Goal: Transaction & Acquisition: Purchase product/service

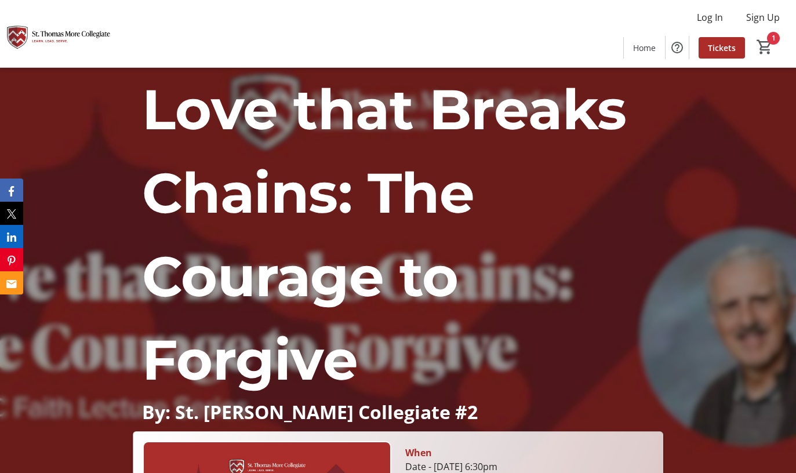
click at [399, 291] on span "Love that Breaks Chains: The Courage to Forgive" at bounding box center [384, 234] width 484 height 318
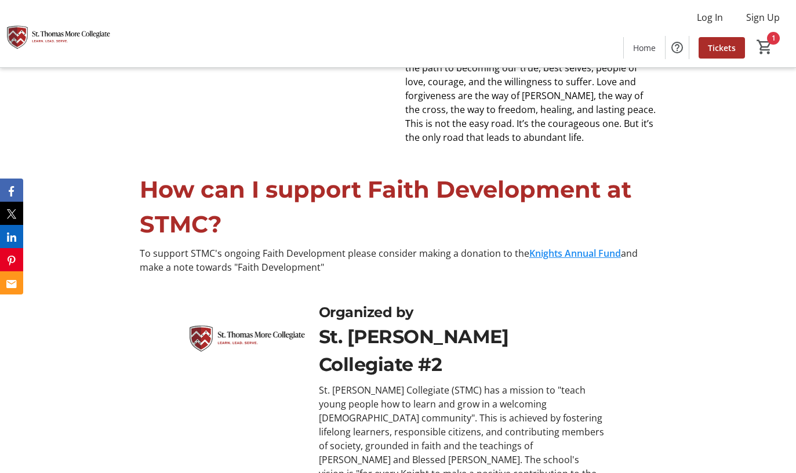
scroll to position [952, 0]
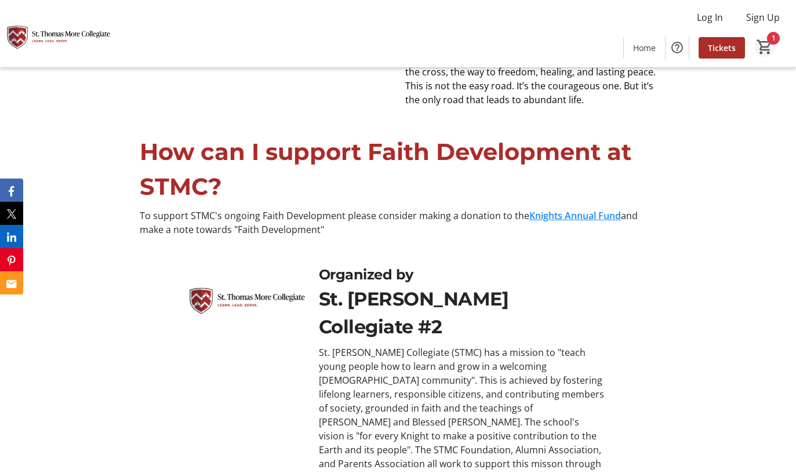
click at [774, 52] on span "Cart" at bounding box center [764, 47] width 21 height 21
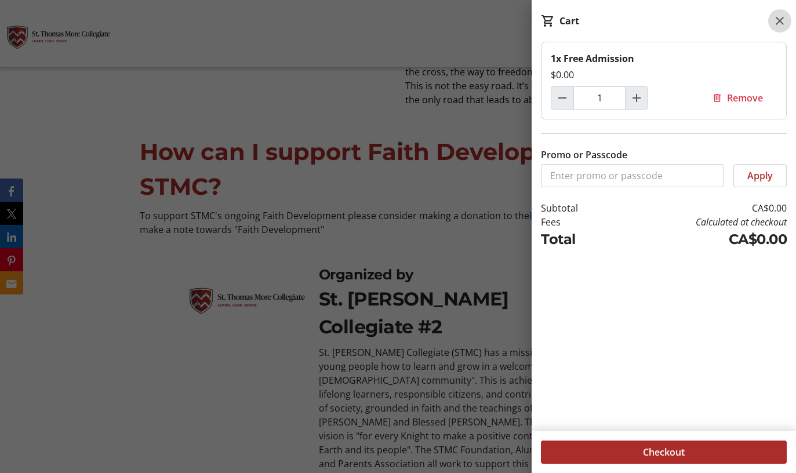
click at [775, 13] on span at bounding box center [779, 20] width 23 height 23
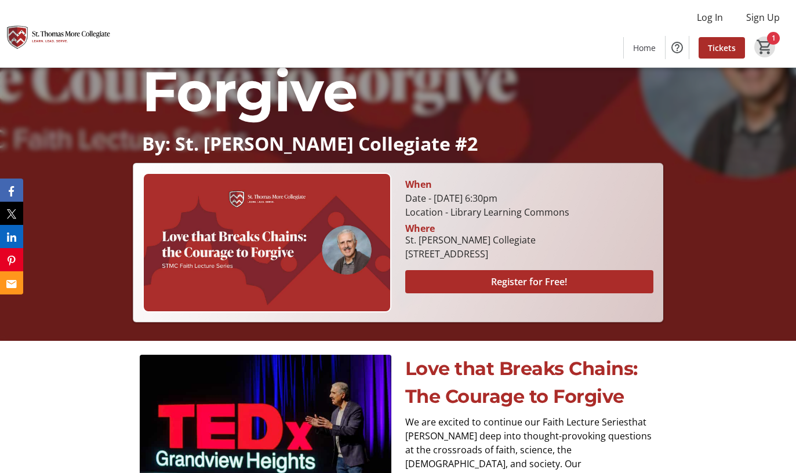
scroll to position [356, 0]
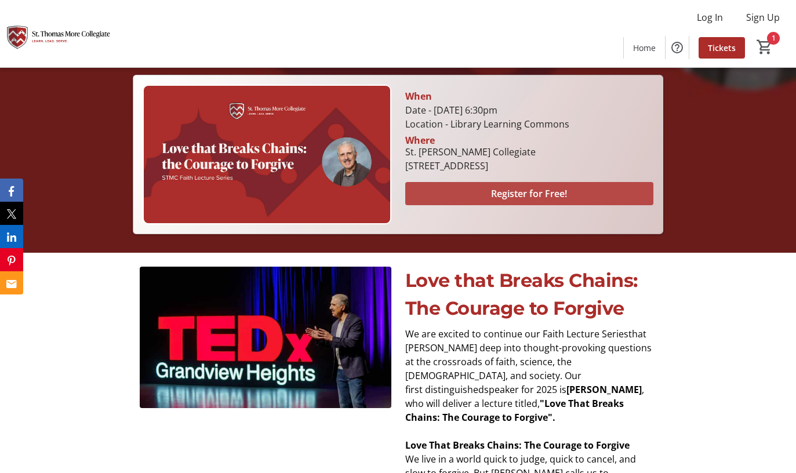
click at [454, 196] on span at bounding box center [529, 194] width 249 height 28
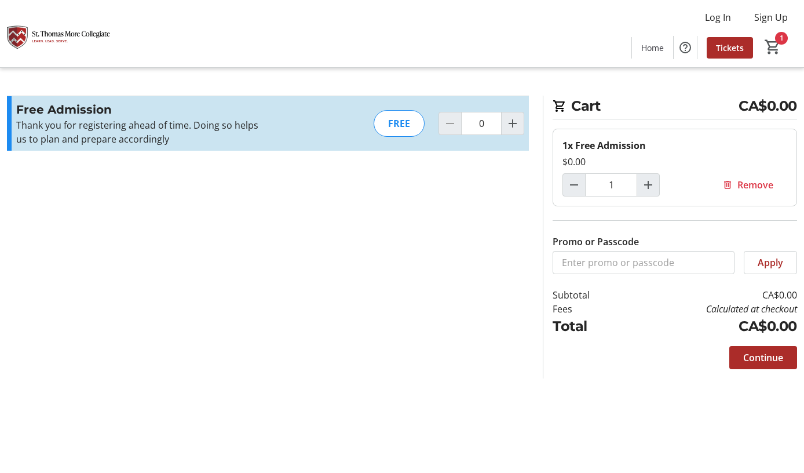
type input "1"
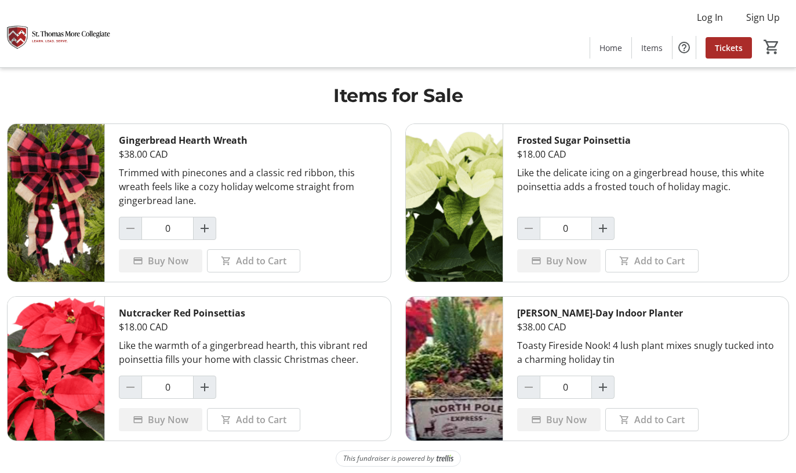
scroll to position [3, 0]
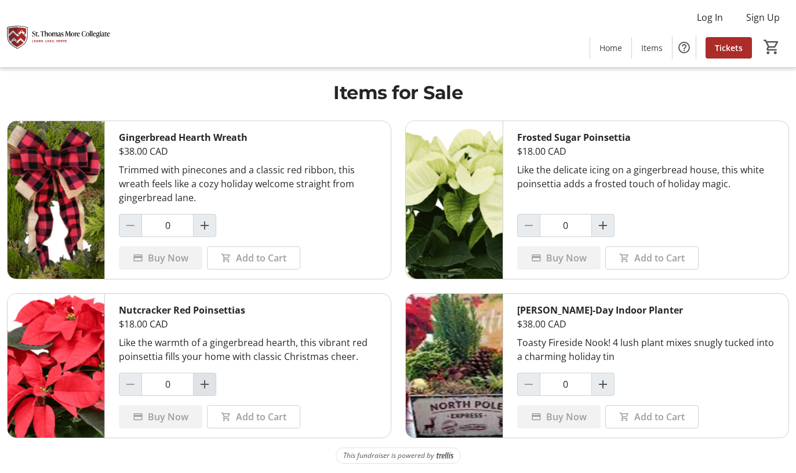
click at [211, 382] on mat-icon "Increment by one" at bounding box center [205, 384] width 14 height 14
type input "1"
click at [260, 420] on span "Add to Cart" at bounding box center [261, 417] width 50 height 14
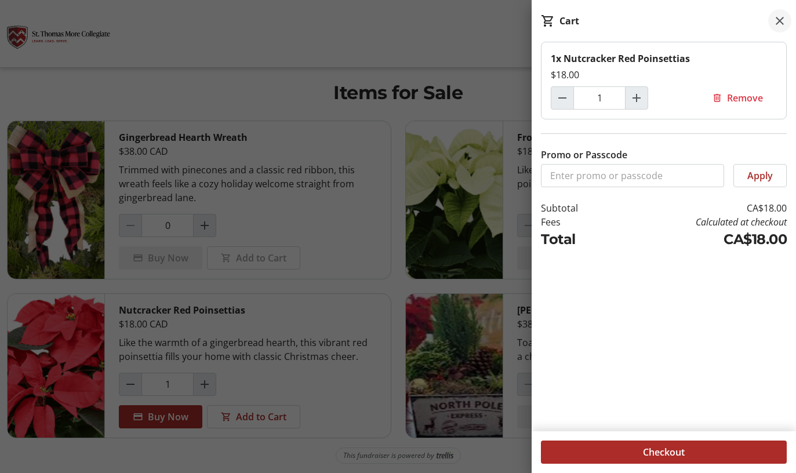
click at [778, 23] on mat-icon at bounding box center [779, 21] width 14 height 14
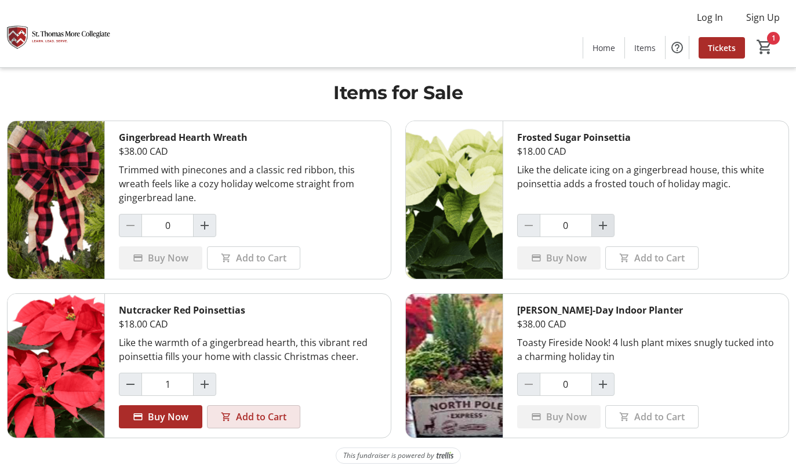
click at [609, 227] on span "Increment by one" at bounding box center [603, 225] width 22 height 22
type input "1"
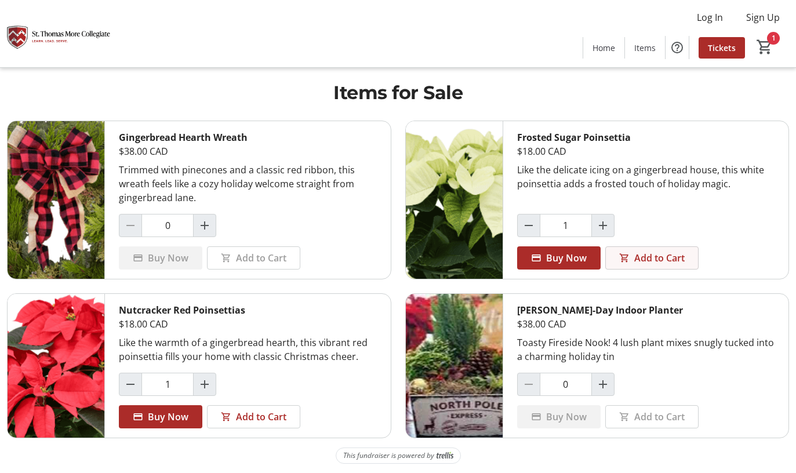
click at [636, 258] on span "Add to Cart" at bounding box center [659, 258] width 50 height 14
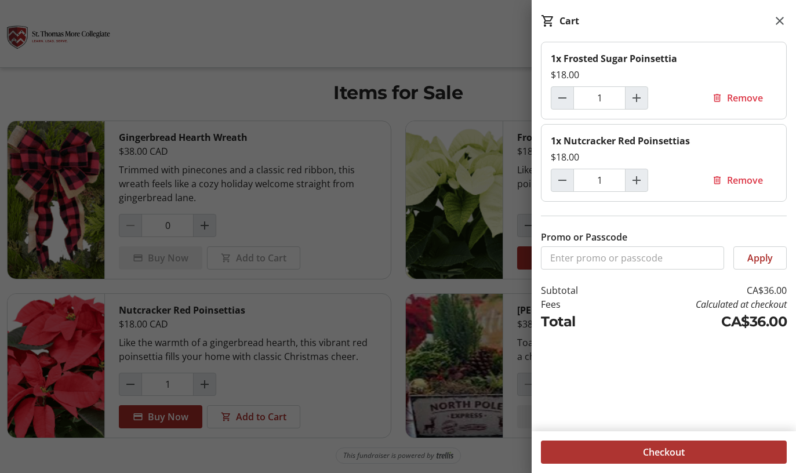
click at [686, 455] on span at bounding box center [664, 452] width 246 height 28
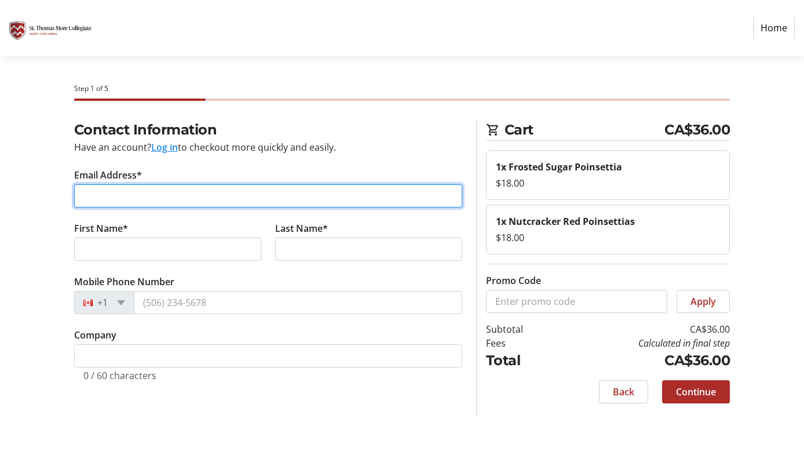
click at [225, 197] on input "Email Address*" at bounding box center [268, 195] width 388 height 23
type input "[EMAIL_ADDRESS][DOMAIN_NAME]"
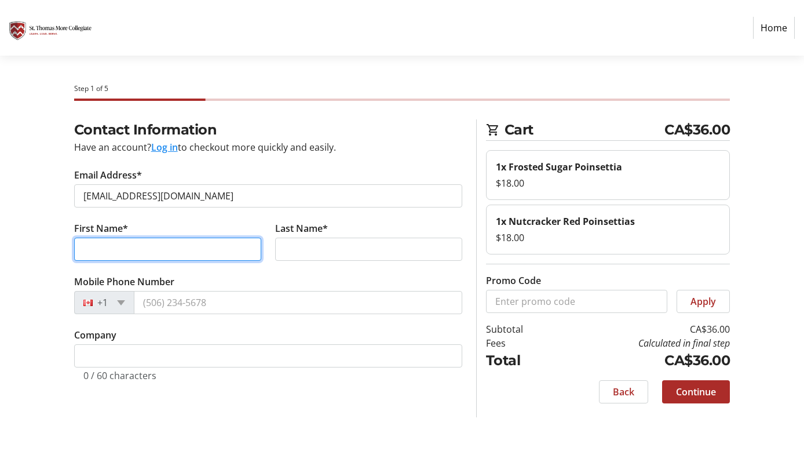
type input "[PERSON_NAME]"
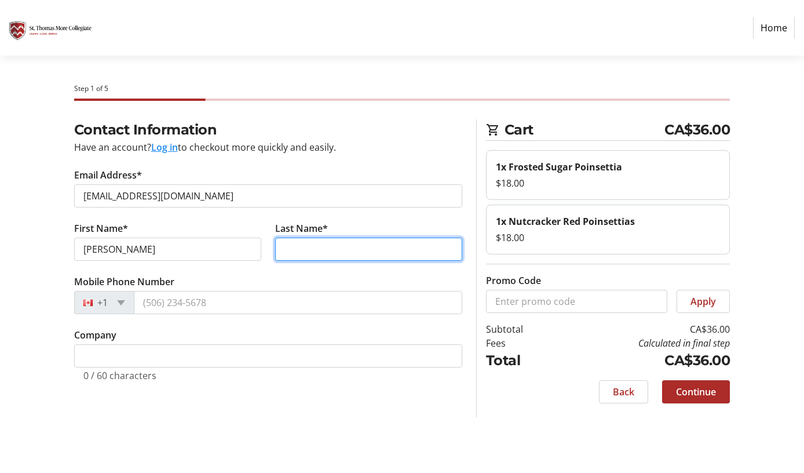
type input "[PERSON_NAME]"
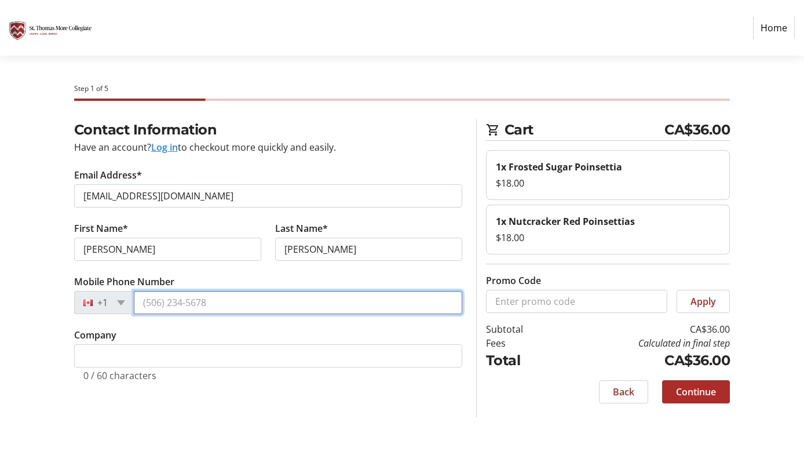
type input "[PHONE_NUMBER]"
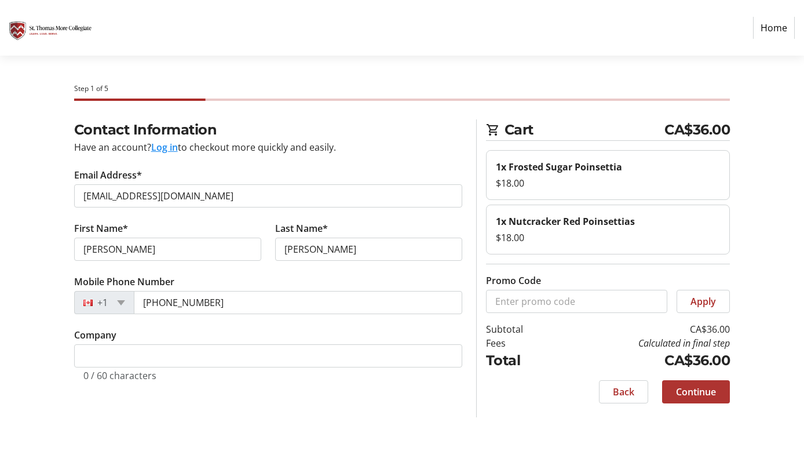
click at [691, 398] on span "Continue" at bounding box center [696, 392] width 40 height 14
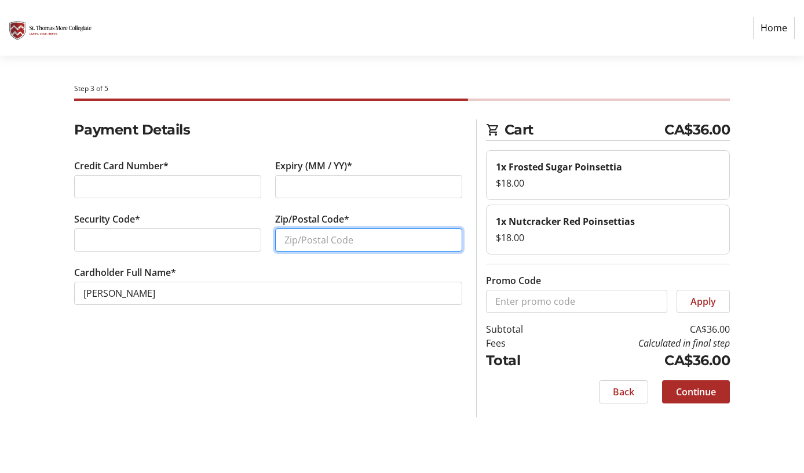
click at [301, 239] on input "Zip/Postal Code*" at bounding box center [368, 239] width 187 height 23
type input "V5A 2M7"
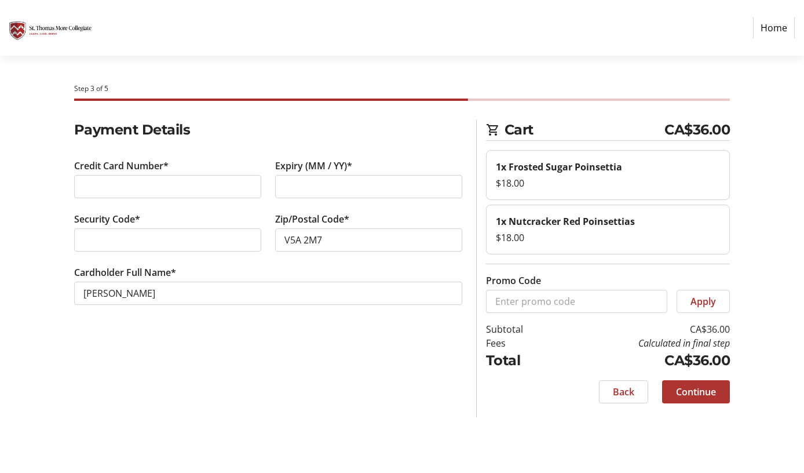
click at [712, 392] on span "Continue" at bounding box center [696, 392] width 40 height 14
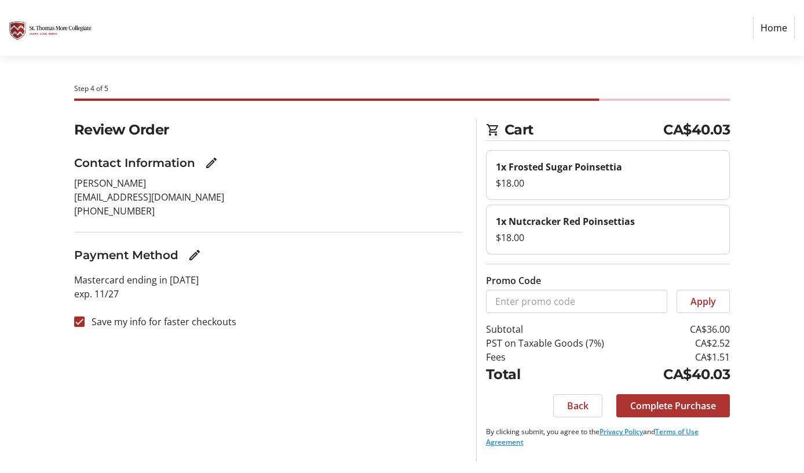
click at [697, 403] on span "Complete Purchase" at bounding box center [673, 406] width 86 height 14
